Goal: Book appointment/travel/reservation

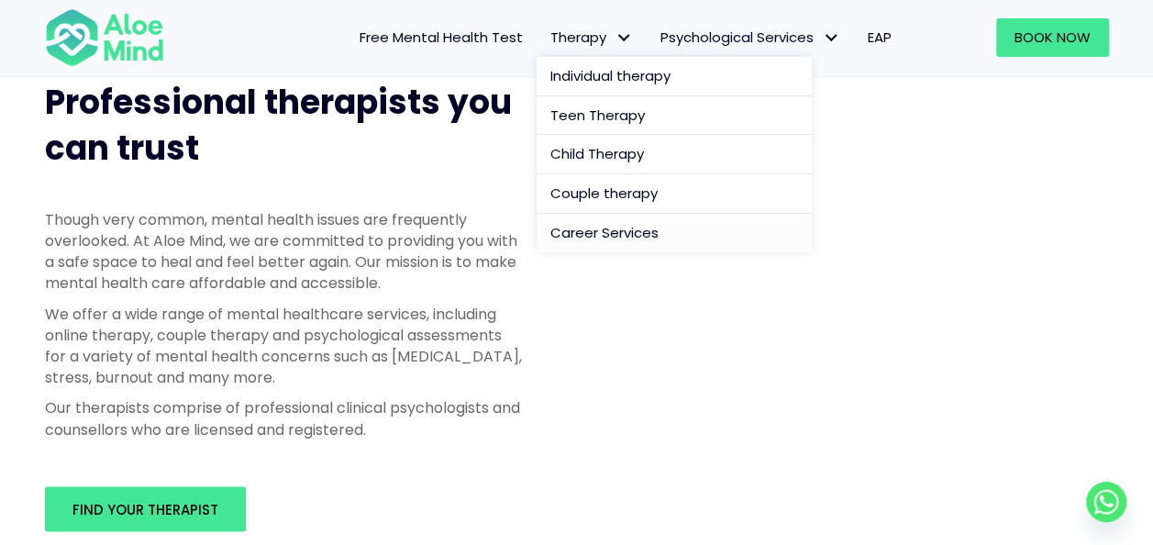
scroll to position [1009, 0]
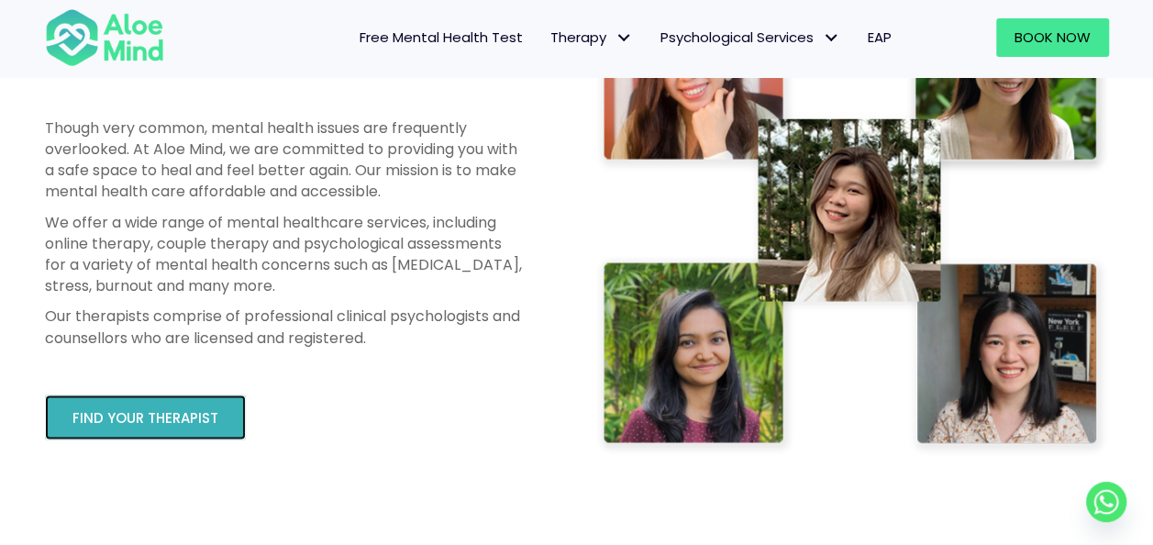
click at [105, 420] on span "Find your therapist" at bounding box center [145, 417] width 146 height 19
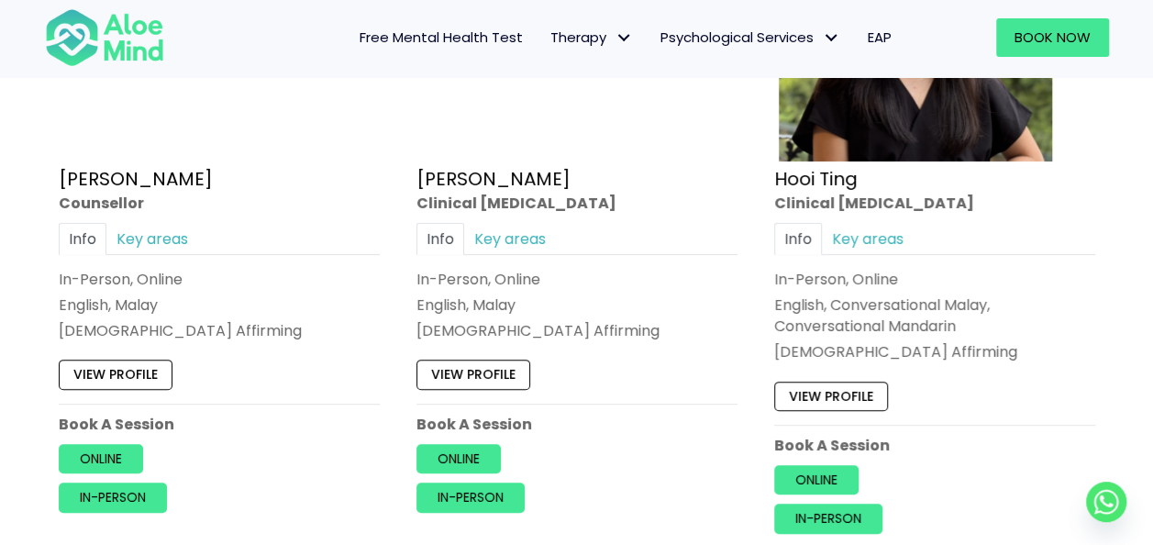
scroll to position [3027, 0]
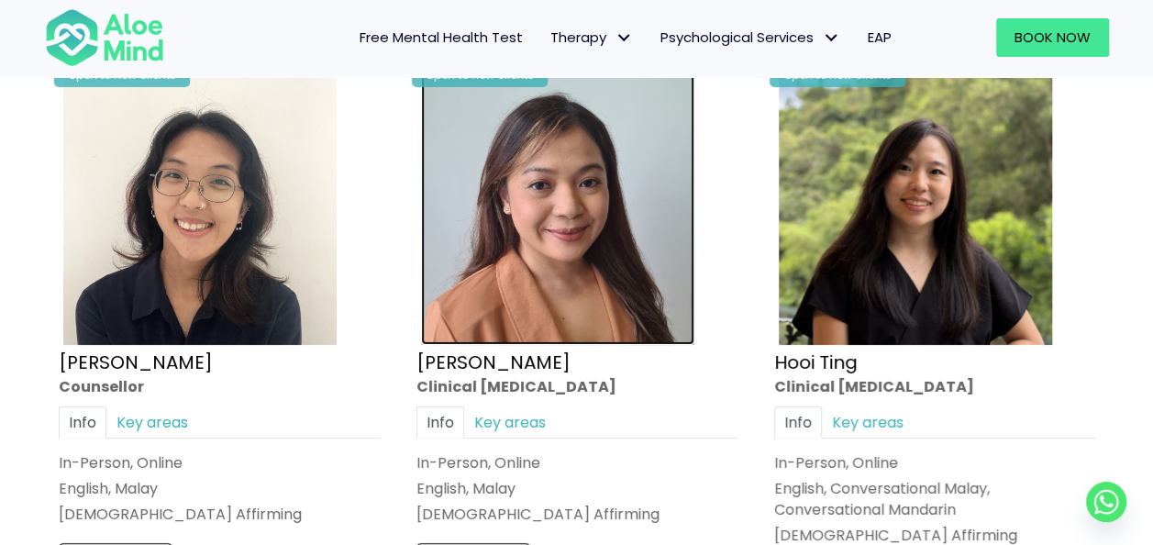
click at [578, 264] on img at bounding box center [557, 208] width 273 height 273
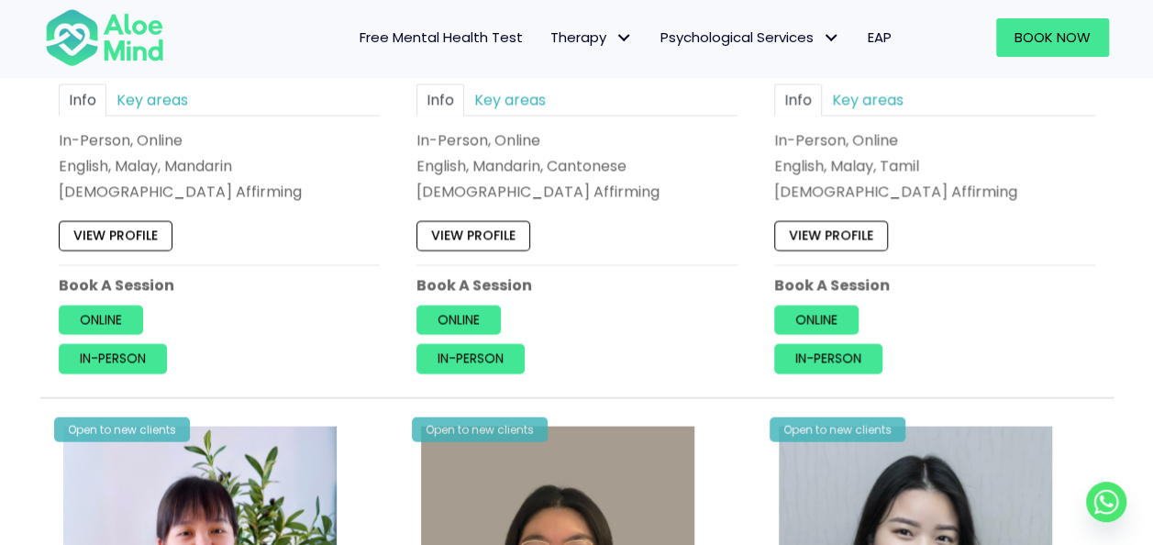
scroll to position [5595, 0]
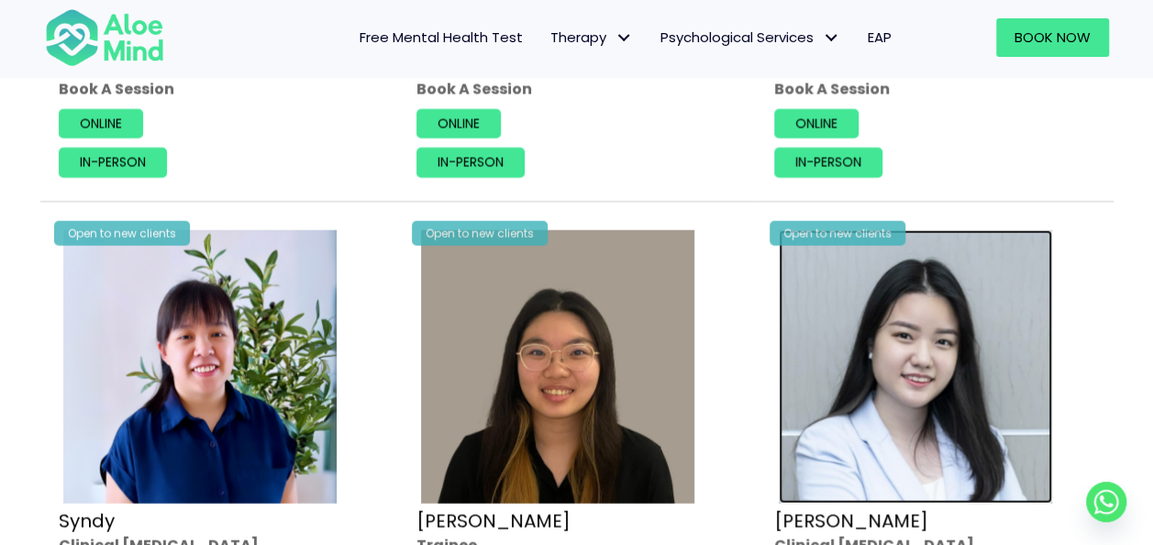
click at [944, 356] on img at bounding box center [915, 366] width 273 height 273
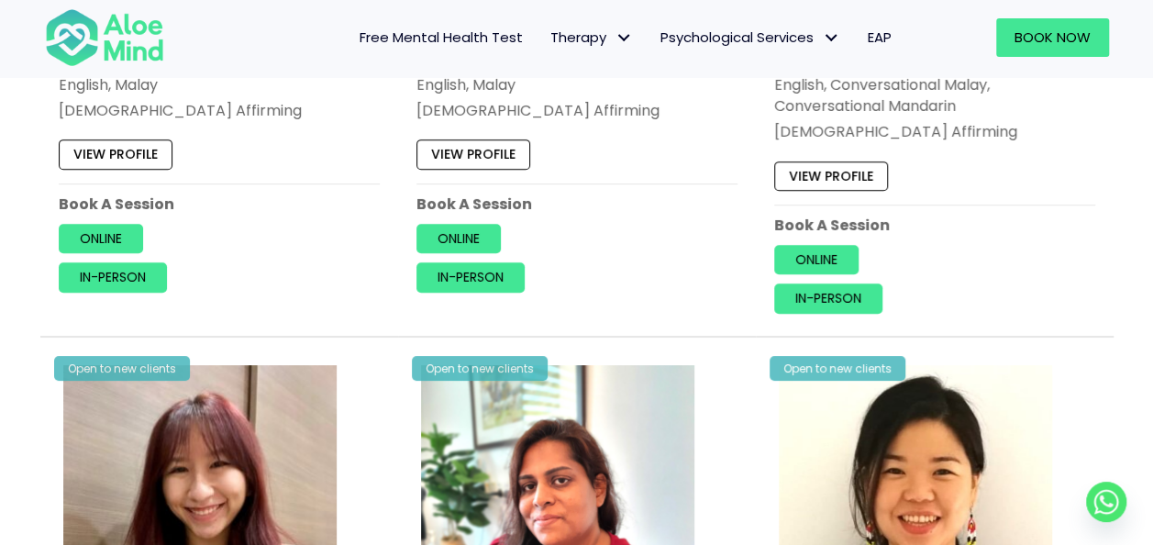
scroll to position [3761, 0]
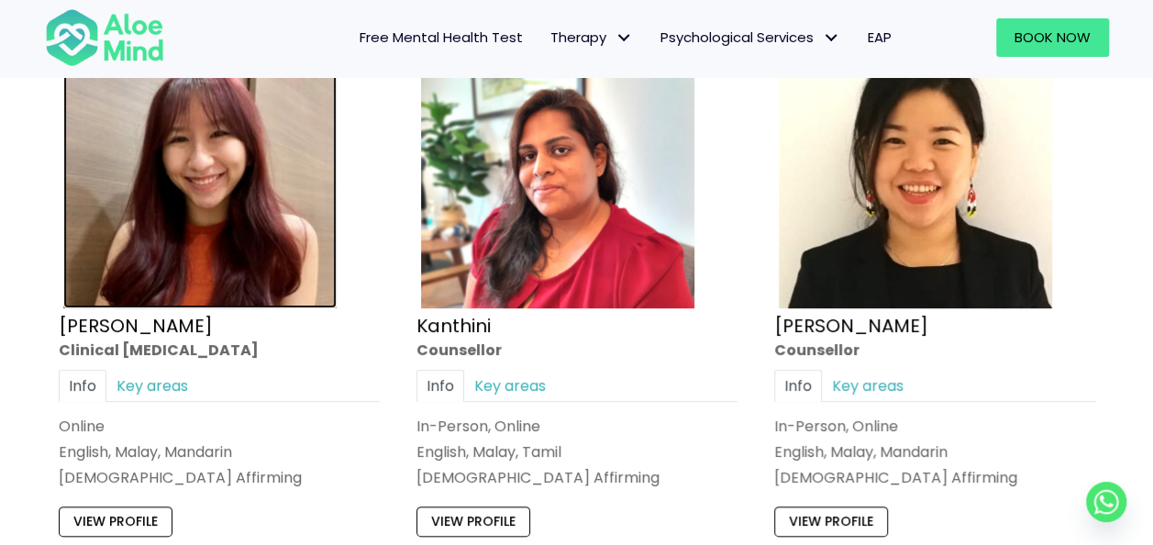
click at [163, 212] on img at bounding box center [199, 171] width 273 height 273
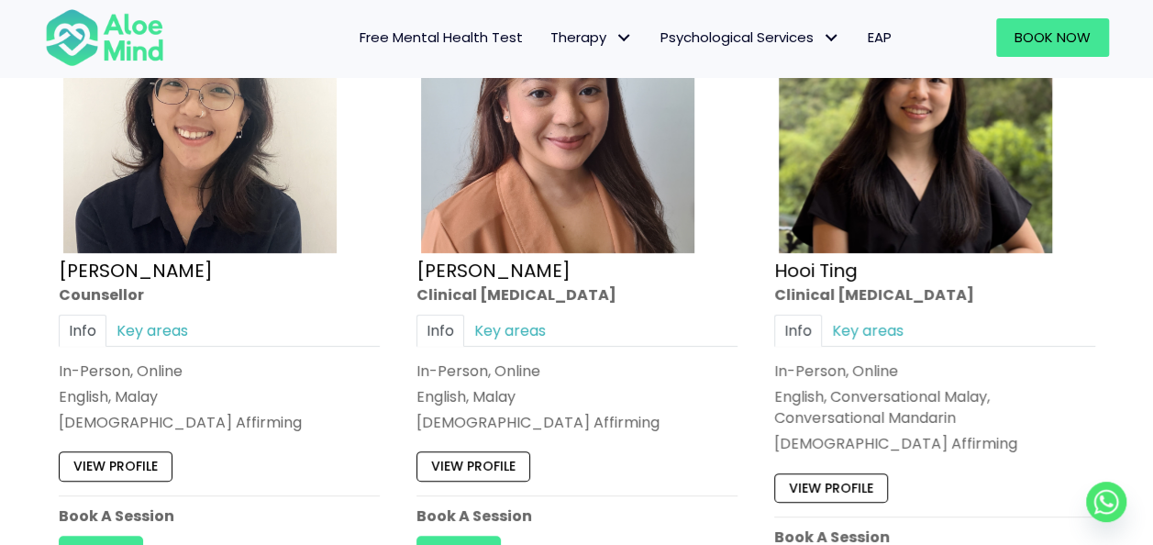
scroll to position [3027, 0]
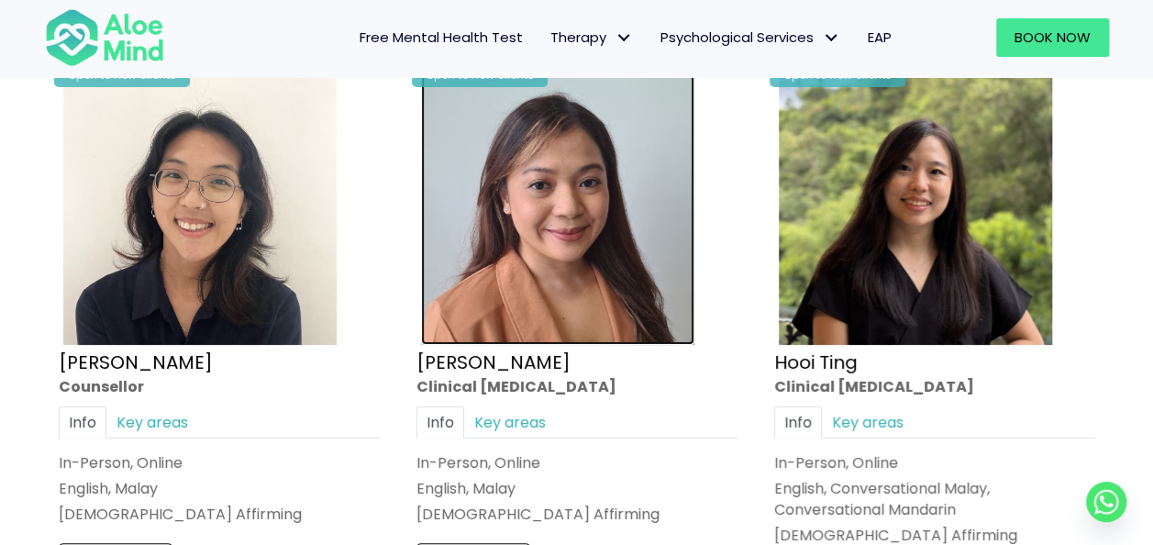
click at [604, 221] on img at bounding box center [557, 208] width 273 height 273
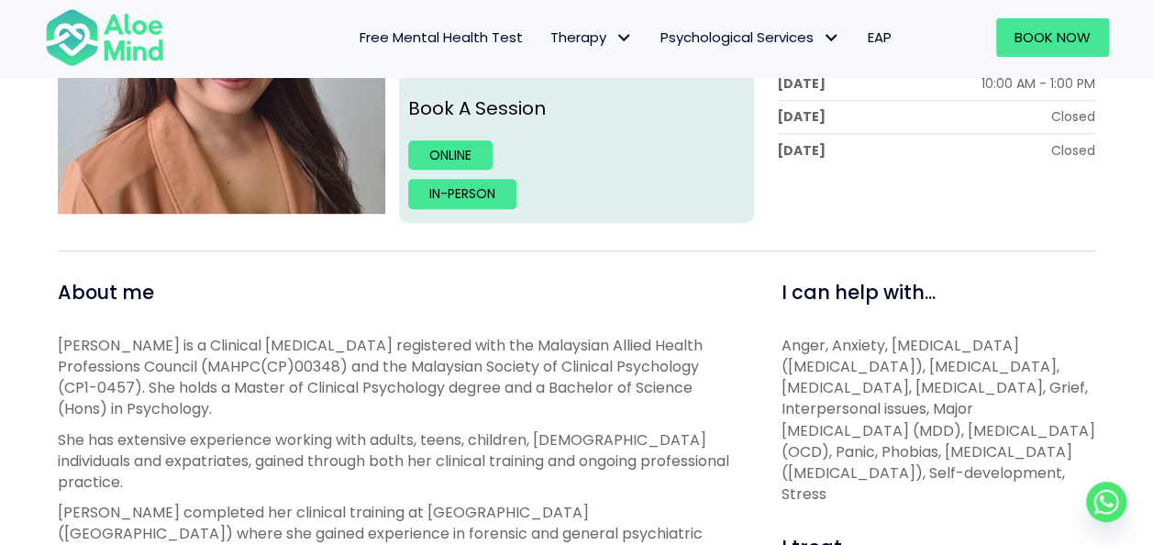
scroll to position [459, 0]
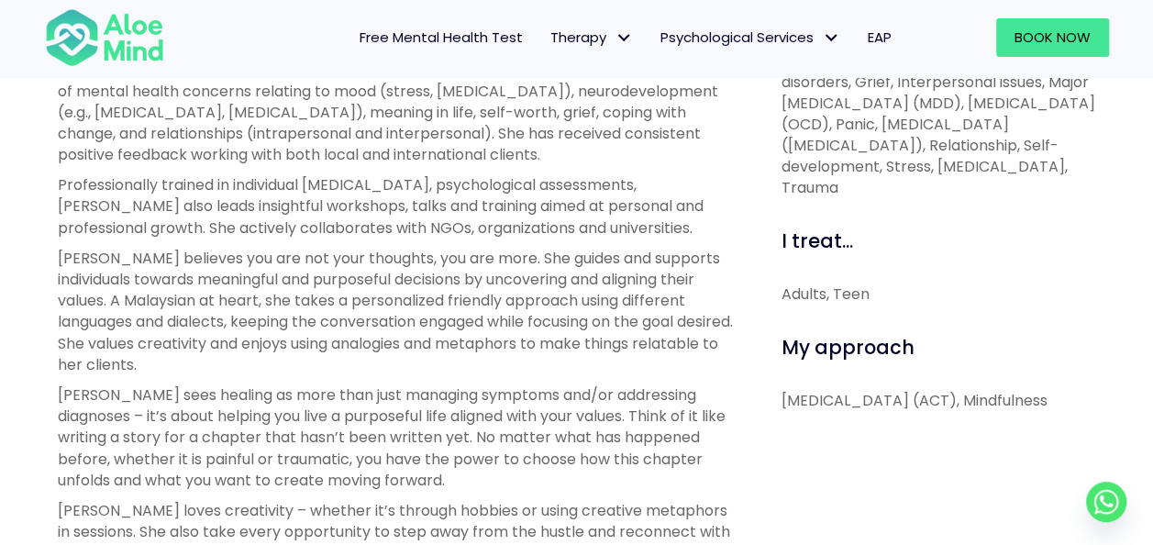
scroll to position [826, 0]
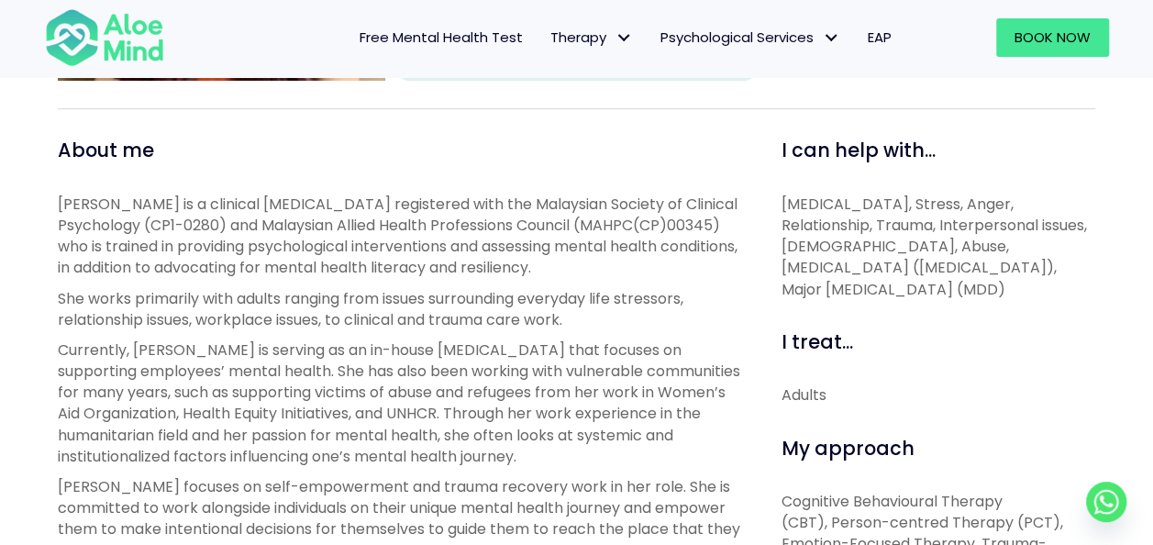
scroll to position [367, 0]
